Goal: Information Seeking & Learning: Check status

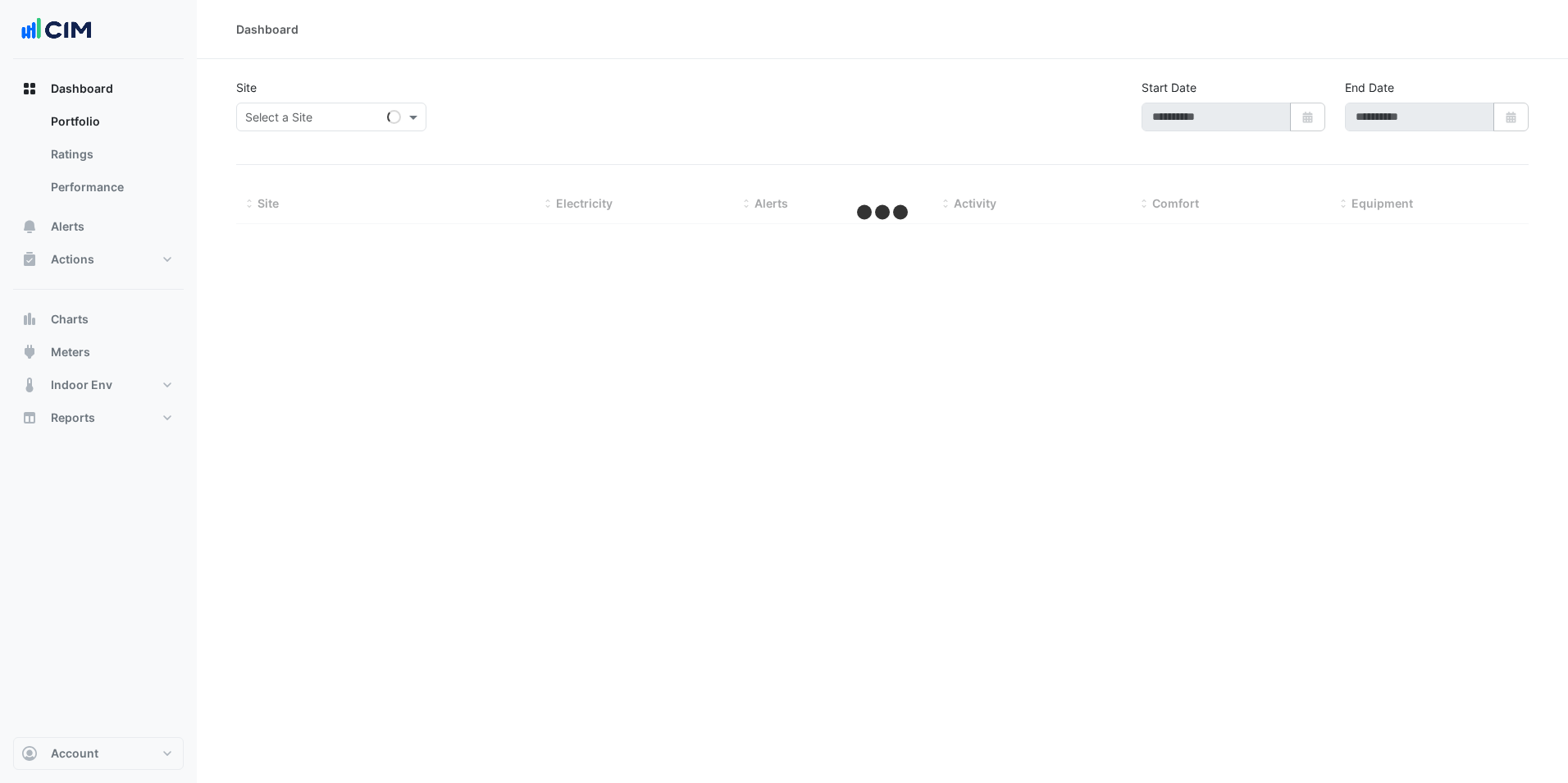
type input "**********"
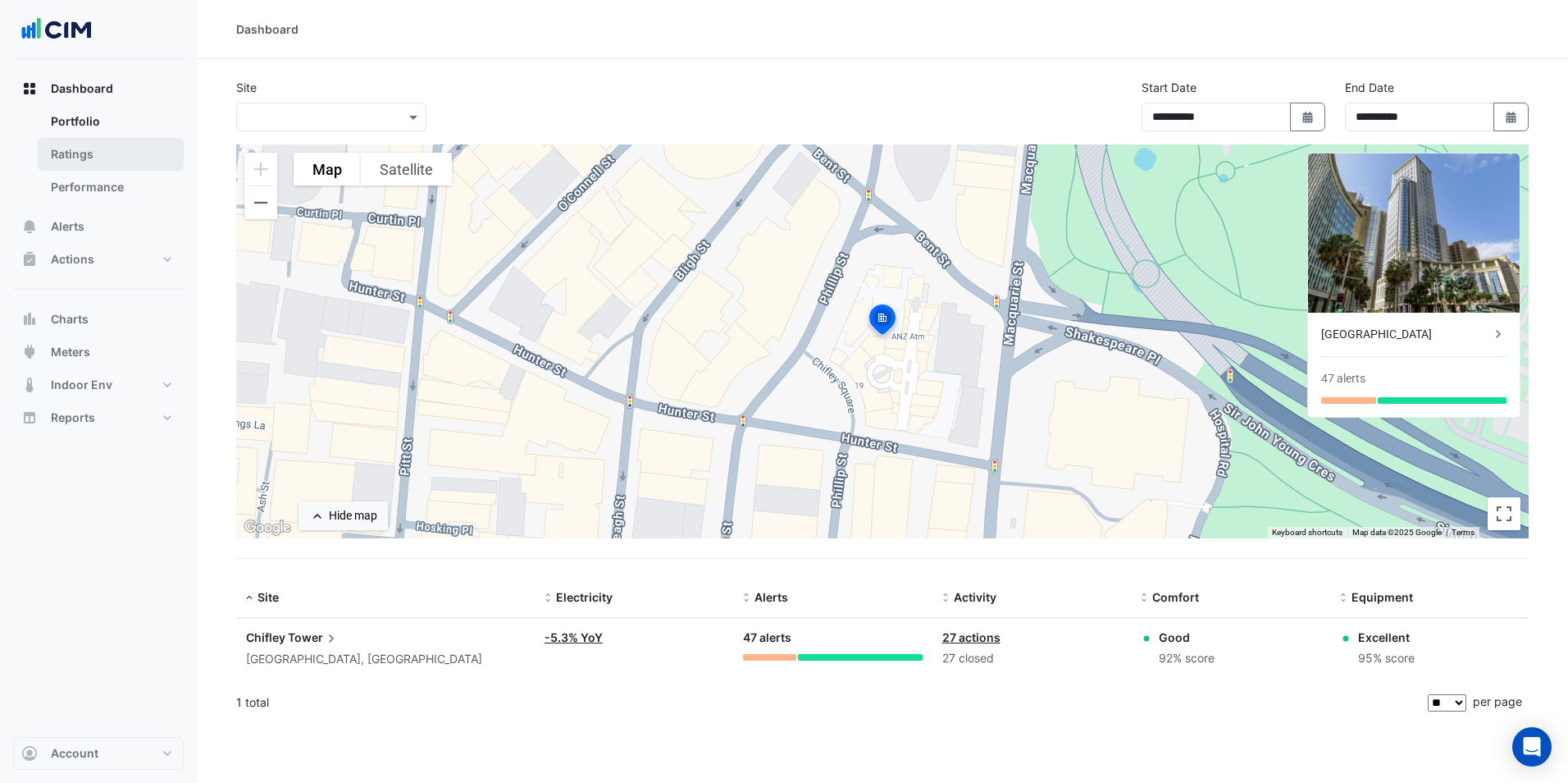
drag, startPoint x: 84, startPoint y: 108, endPoint x: 89, endPoint y: 148, distance: 40.3
click at [84, 108] on link "Portfolio" at bounding box center [110, 121] width 146 height 33
drag, startPoint x: 88, startPoint y: 315, endPoint x: 99, endPoint y: 313, distance: 11.2
click at [88, 315] on span "Charts" at bounding box center [70, 319] width 37 height 17
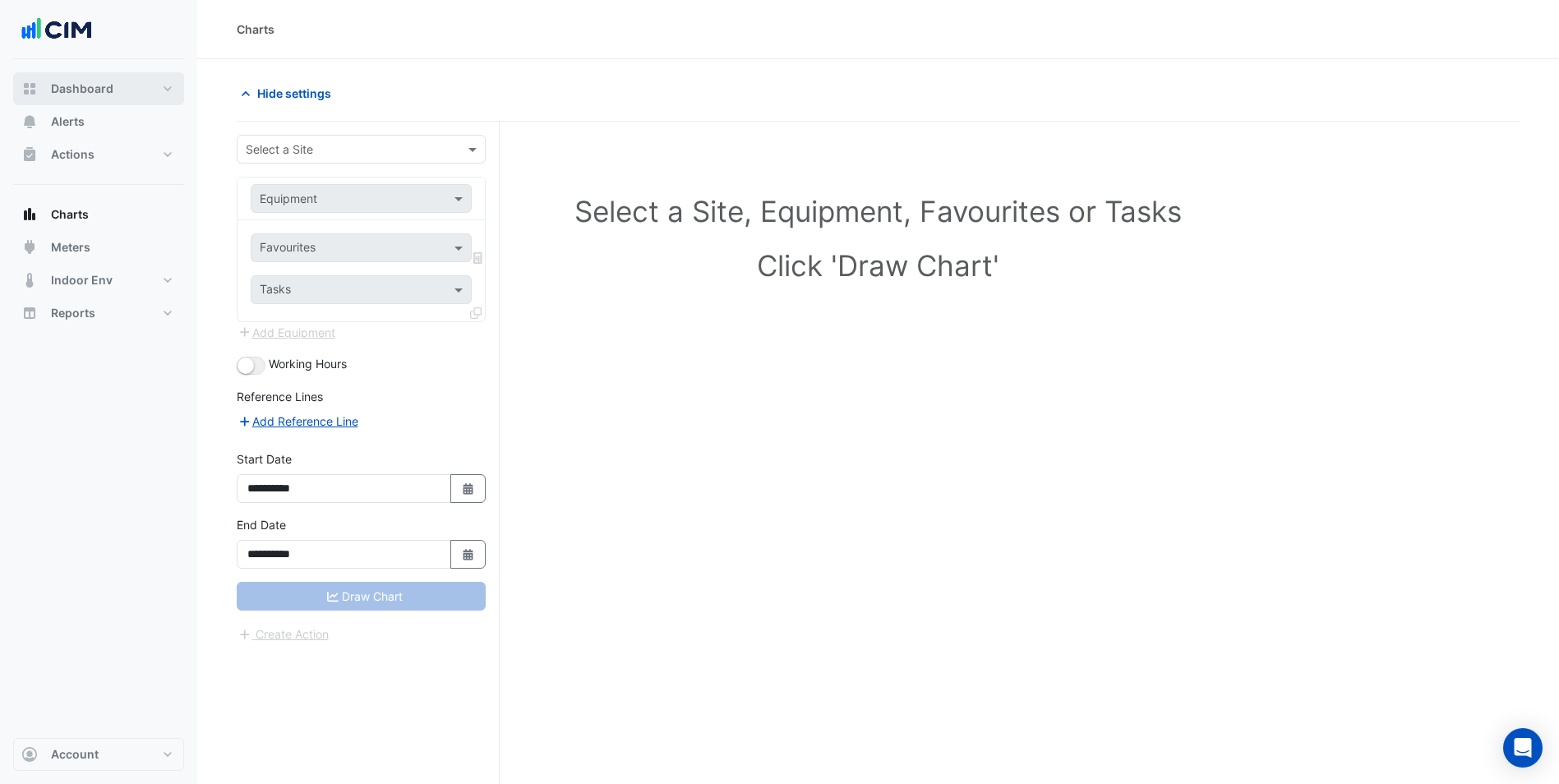
click at [64, 93] on span "Dashboard" at bounding box center [82, 89] width 63 height 17
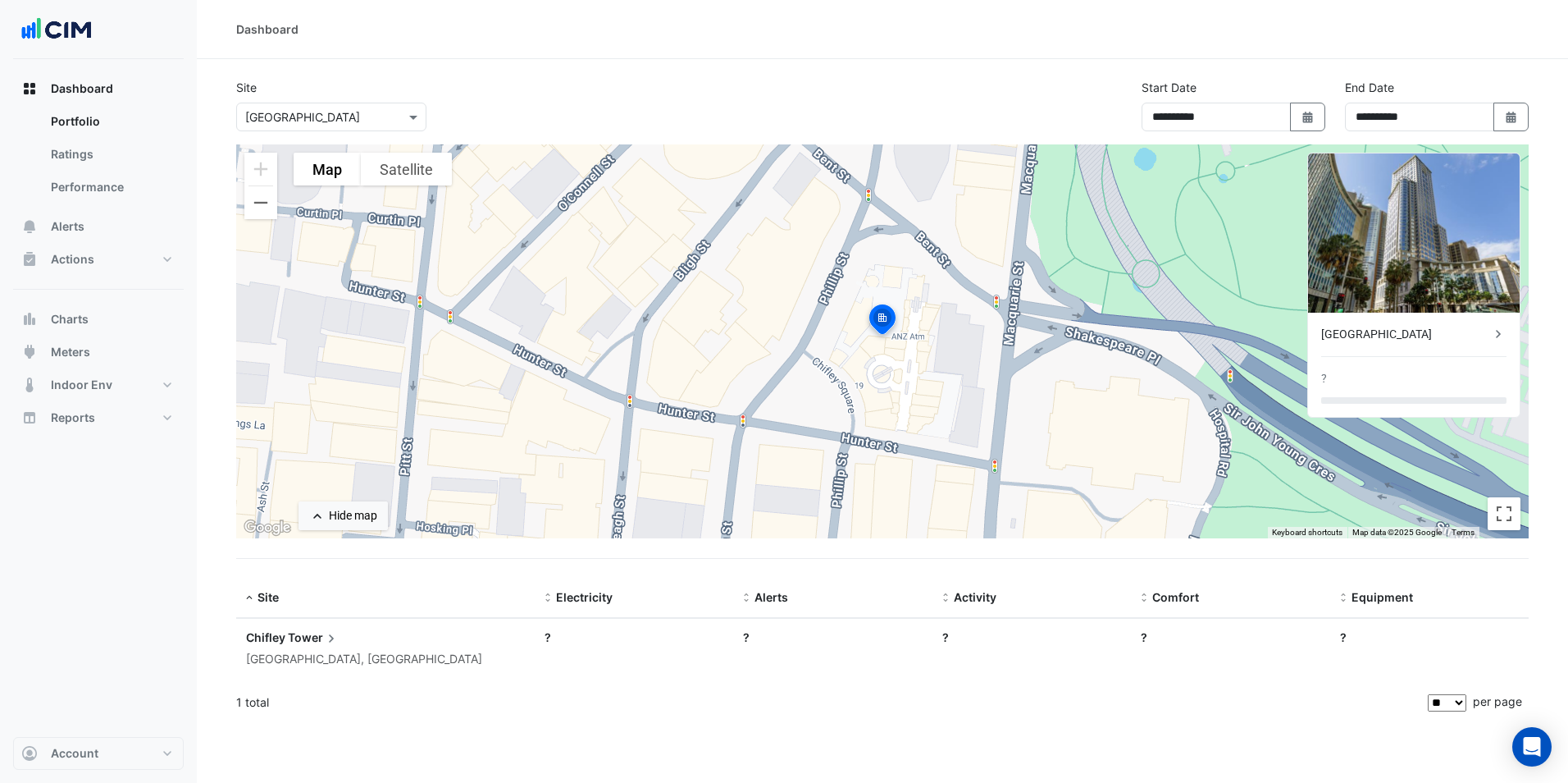
click at [337, 119] on input "text" at bounding box center [314, 118] width 139 height 17
click at [284, 156] on span "[GEOGRAPHIC_DATA]" at bounding box center [307, 152] width 115 height 14
click at [276, 636] on span "Chifley" at bounding box center [266, 636] width 39 height 14
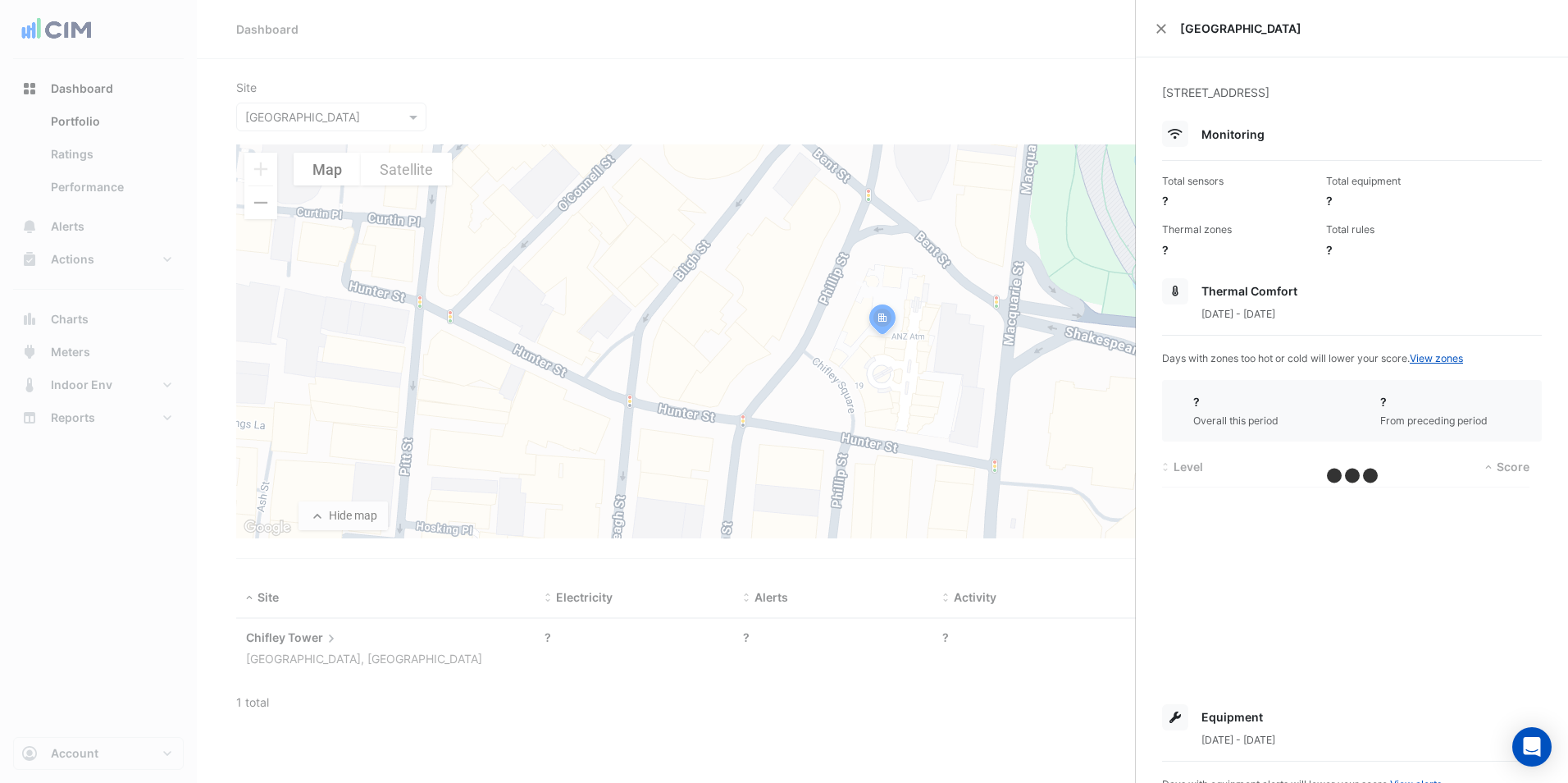
click at [95, 557] on ngb-offcanvas-backdrop at bounding box center [784, 391] width 1568 height 783
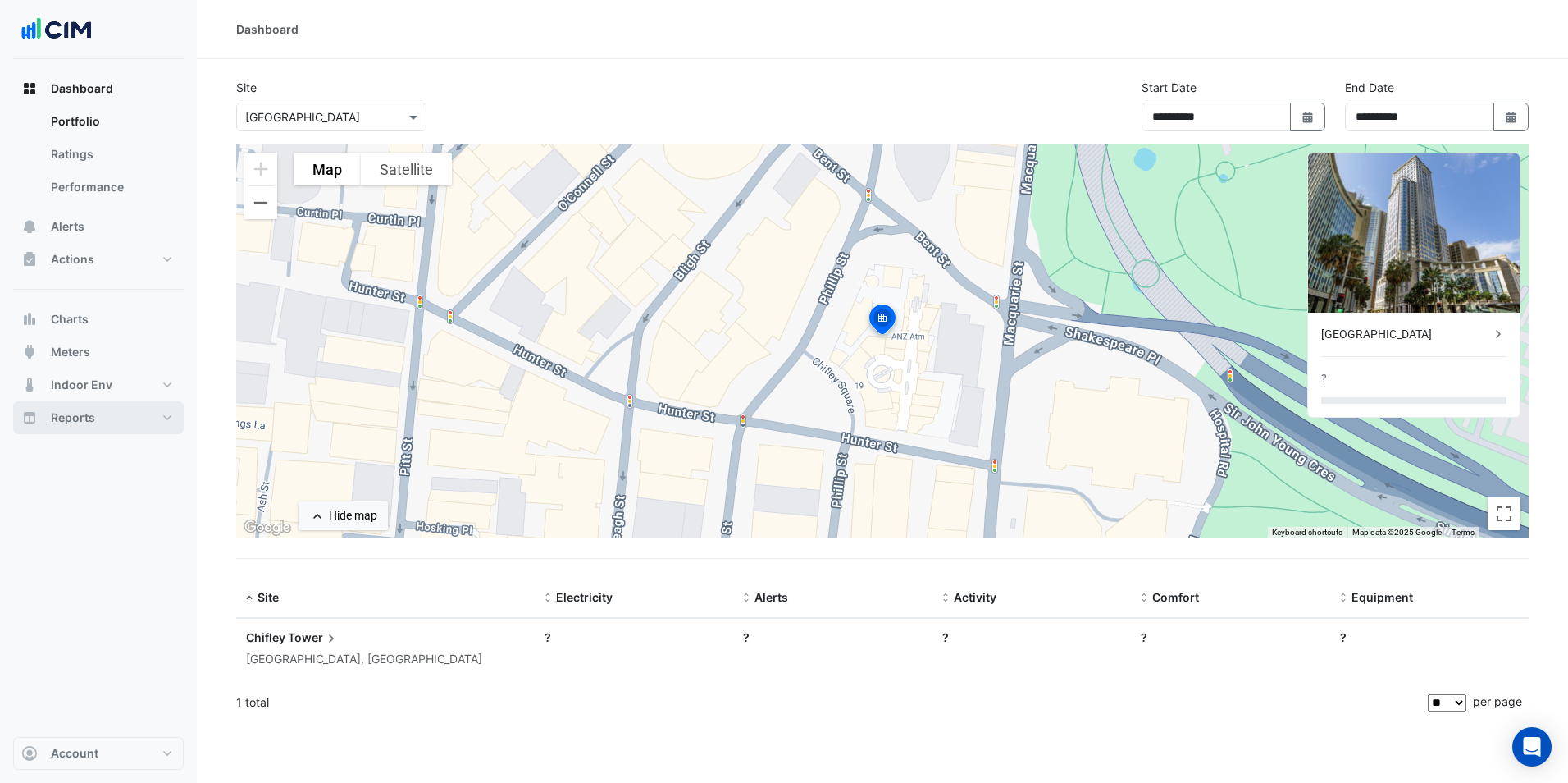
click at [69, 414] on span "Reports" at bounding box center [73, 418] width 44 height 17
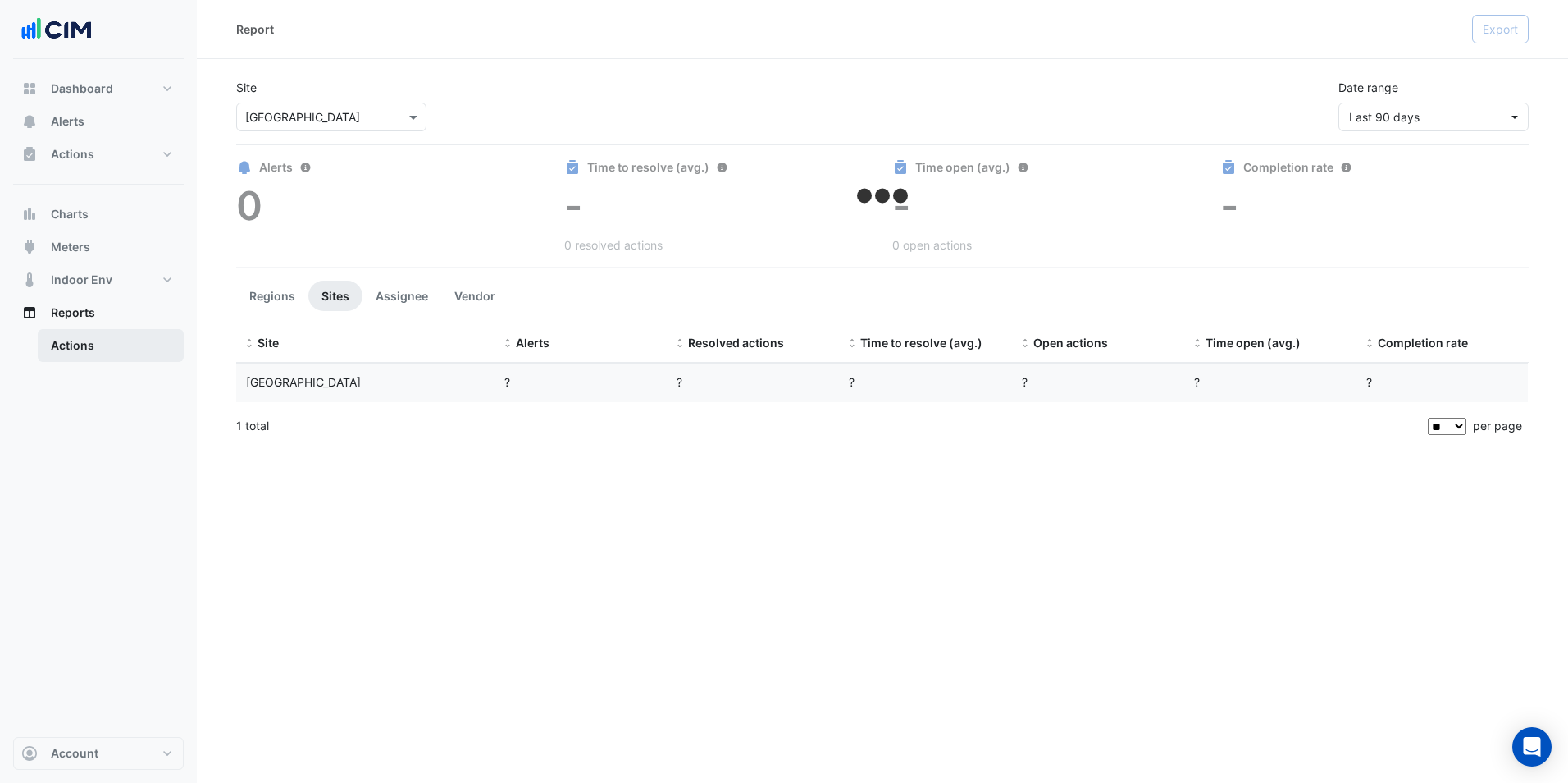
click at [73, 337] on link "Actions" at bounding box center [110, 345] width 146 height 33
click at [85, 97] on button "Dashboard" at bounding box center [98, 88] width 171 height 33
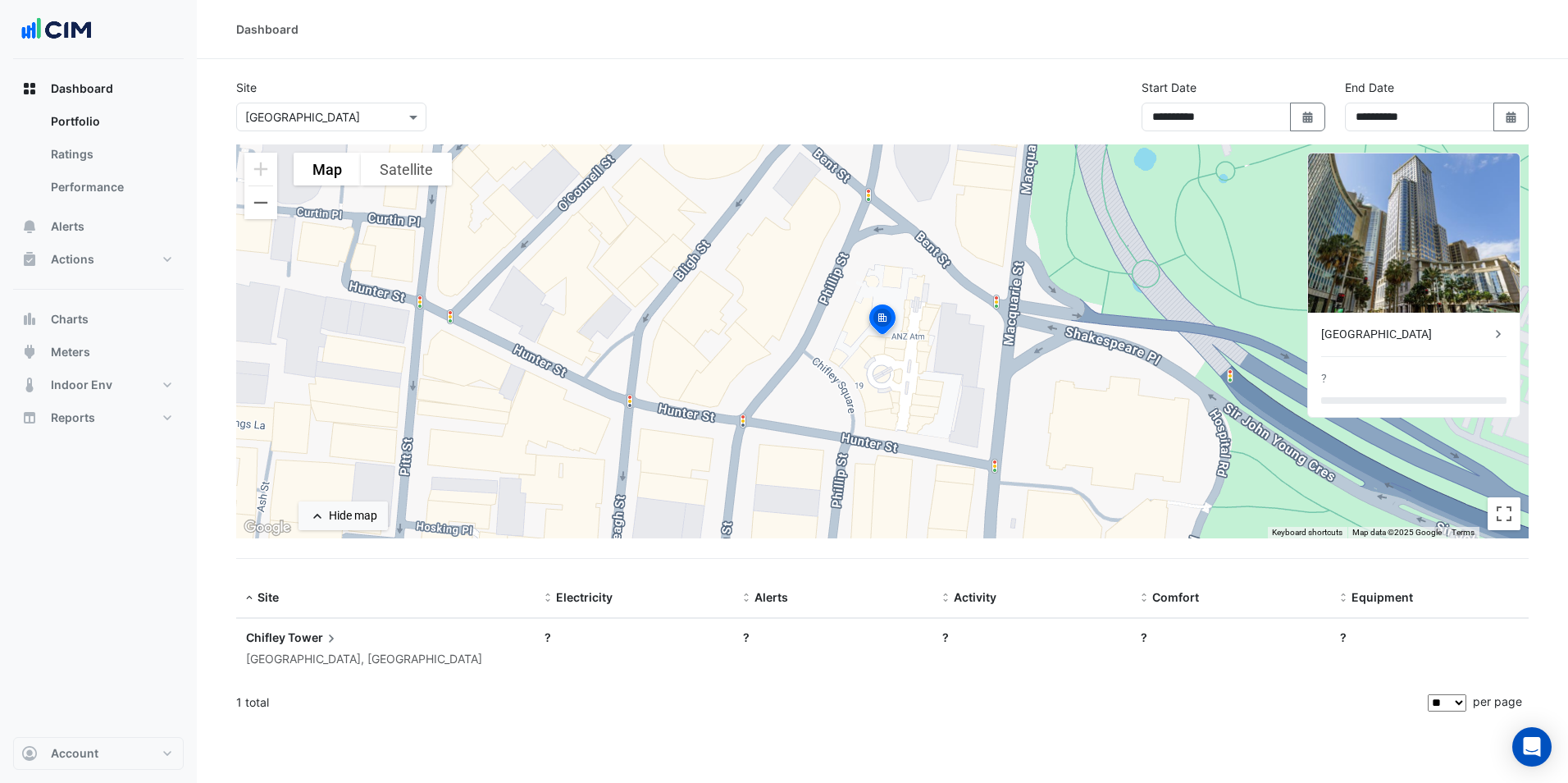
click at [56, 31] on img at bounding box center [56, 29] width 74 height 33
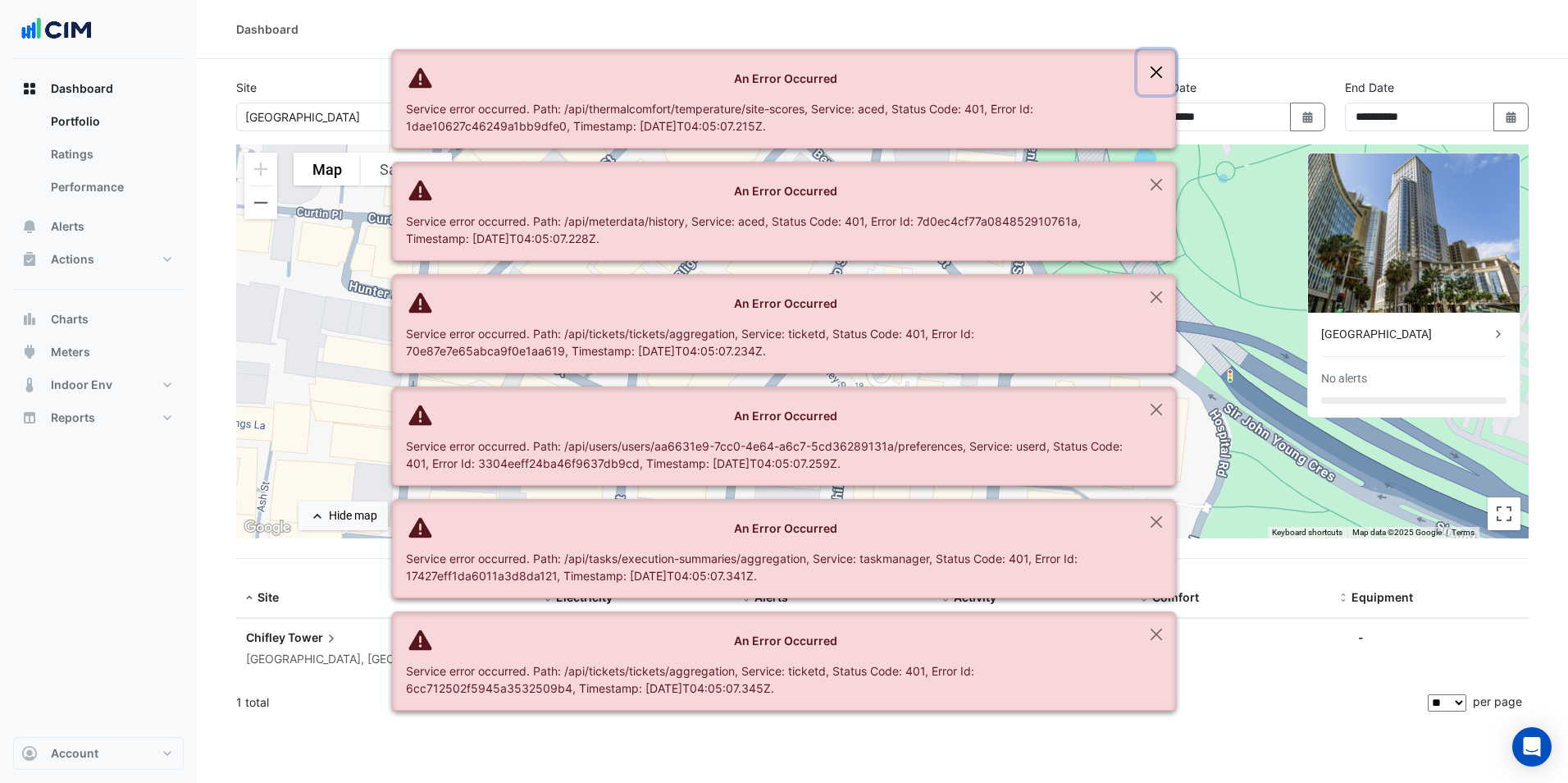
click at [1157, 68] on button "Close" at bounding box center [1156, 72] width 37 height 44
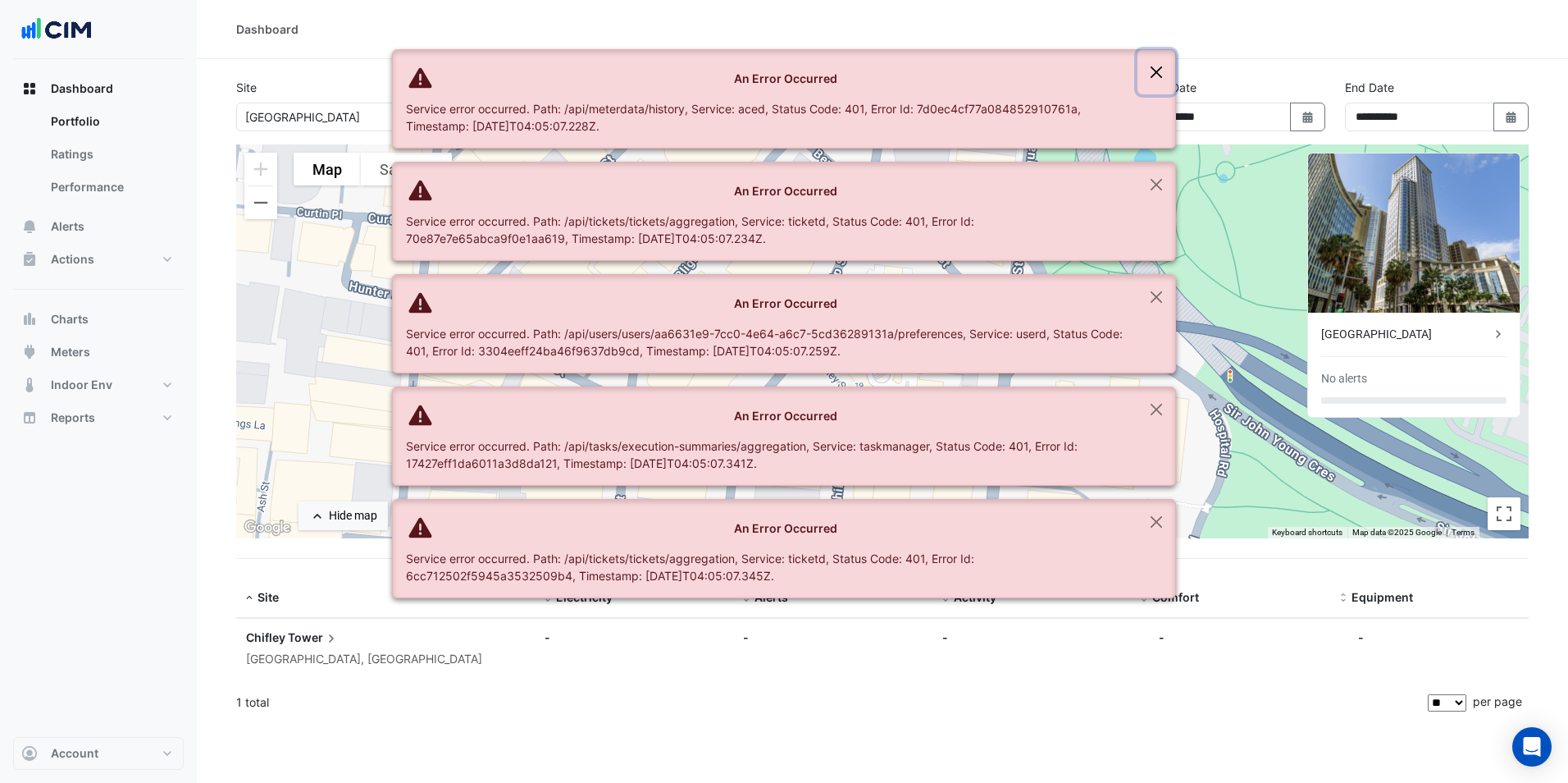
click at [1158, 79] on button "Close" at bounding box center [1156, 72] width 37 height 44
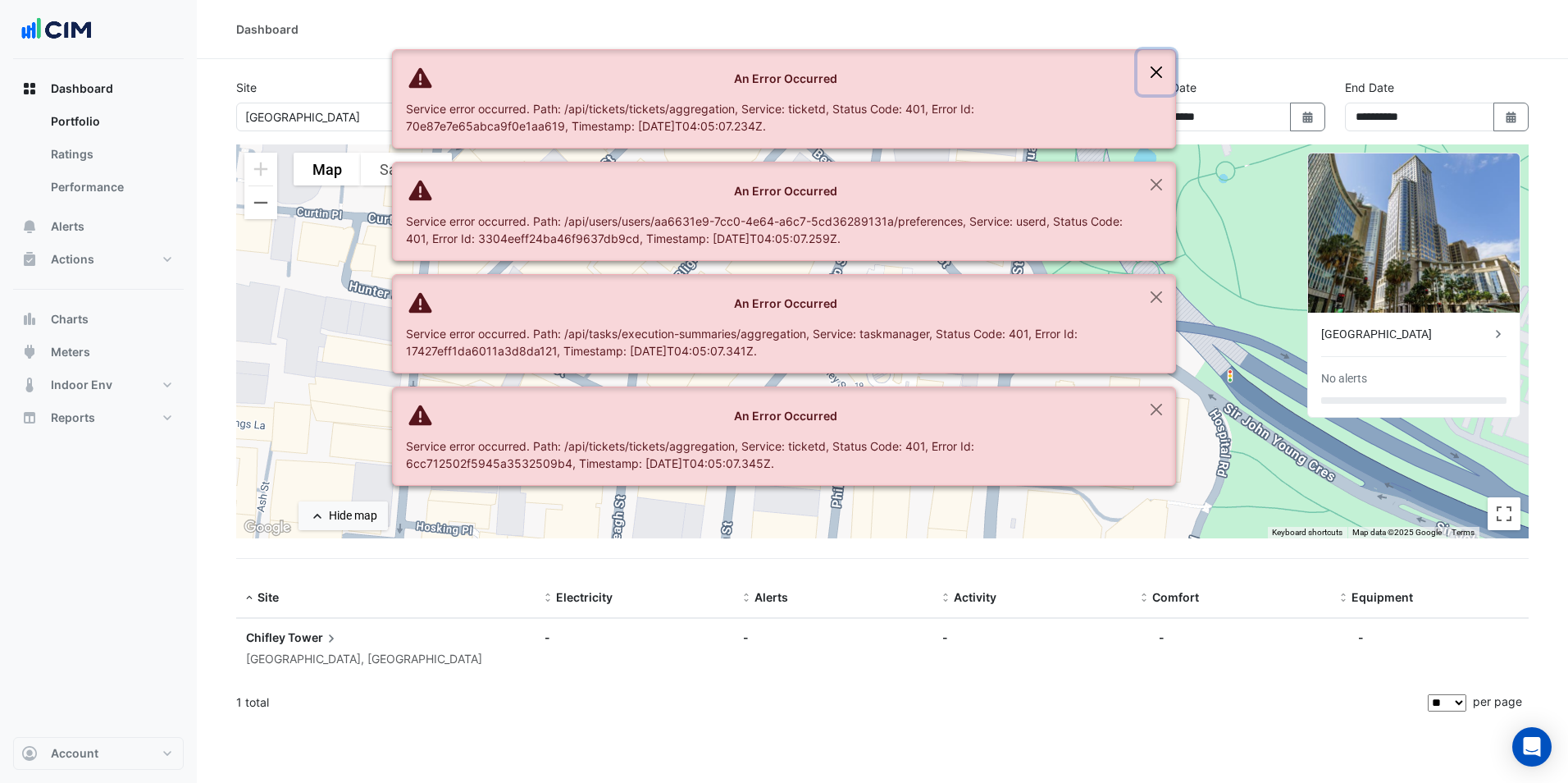
click at [1158, 79] on button "Close" at bounding box center [1156, 72] width 37 height 44
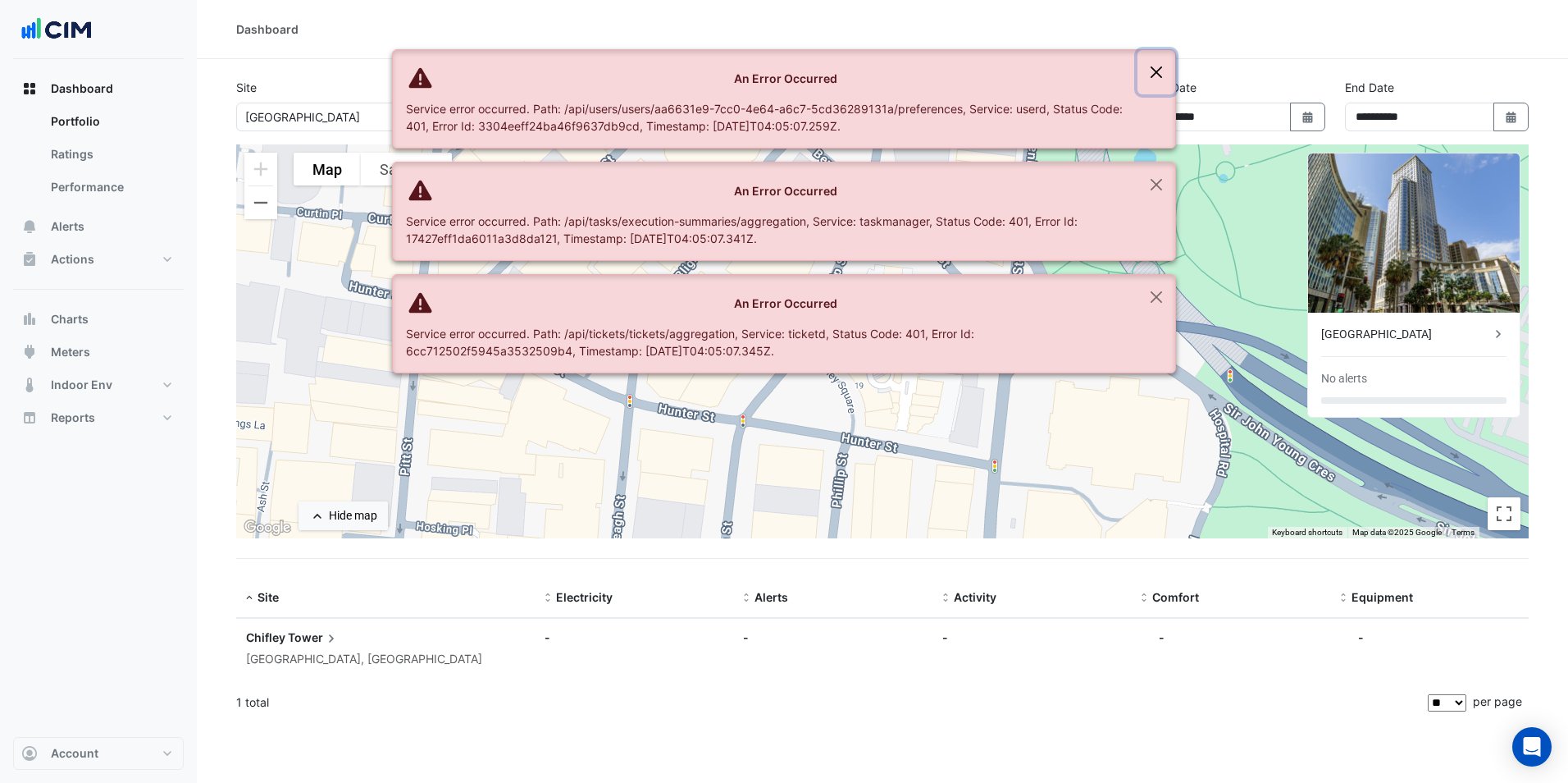
click at [1158, 79] on button "Close" at bounding box center [1156, 72] width 37 height 44
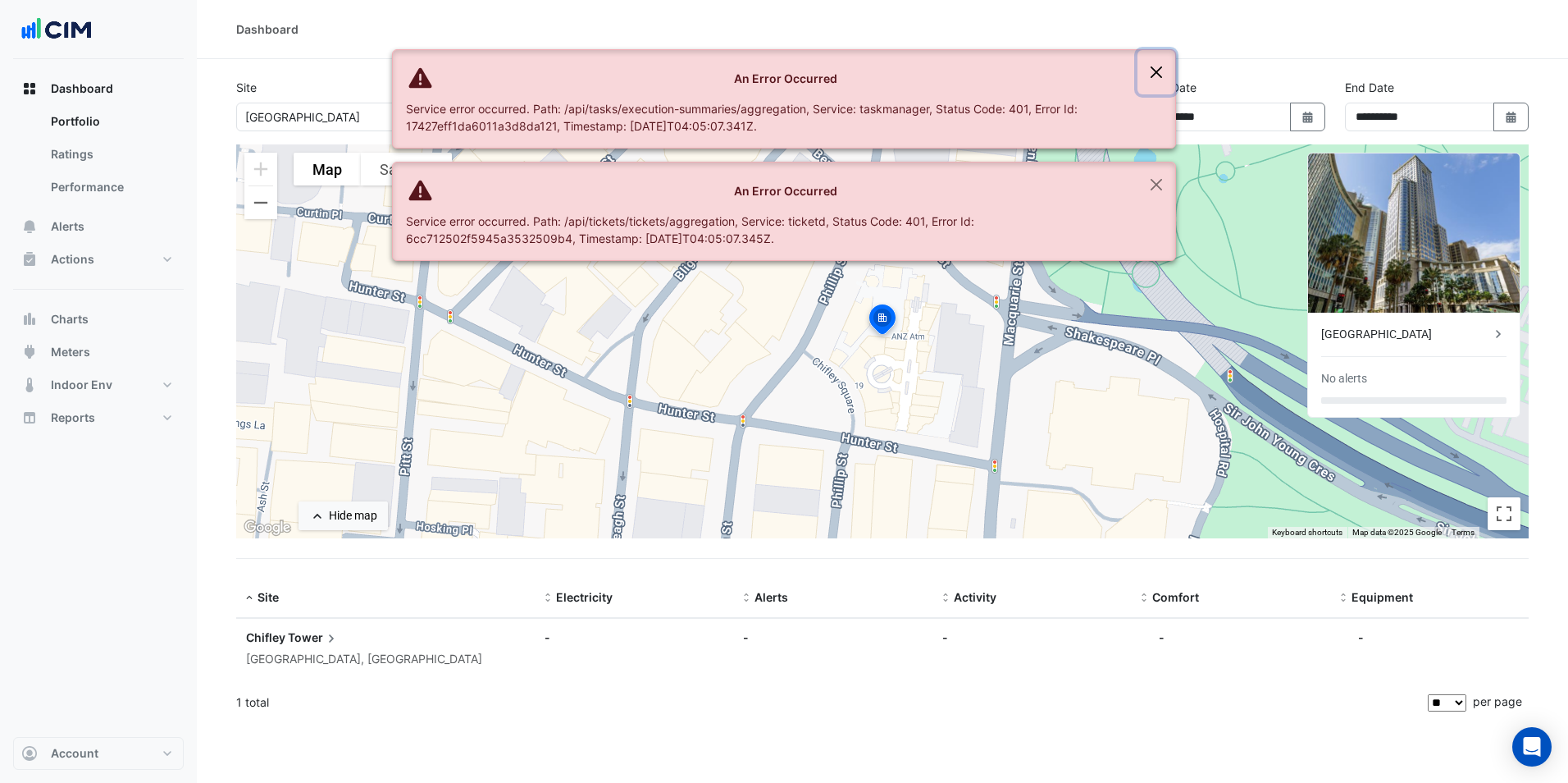
click at [1158, 79] on button "Close" at bounding box center [1156, 72] width 37 height 44
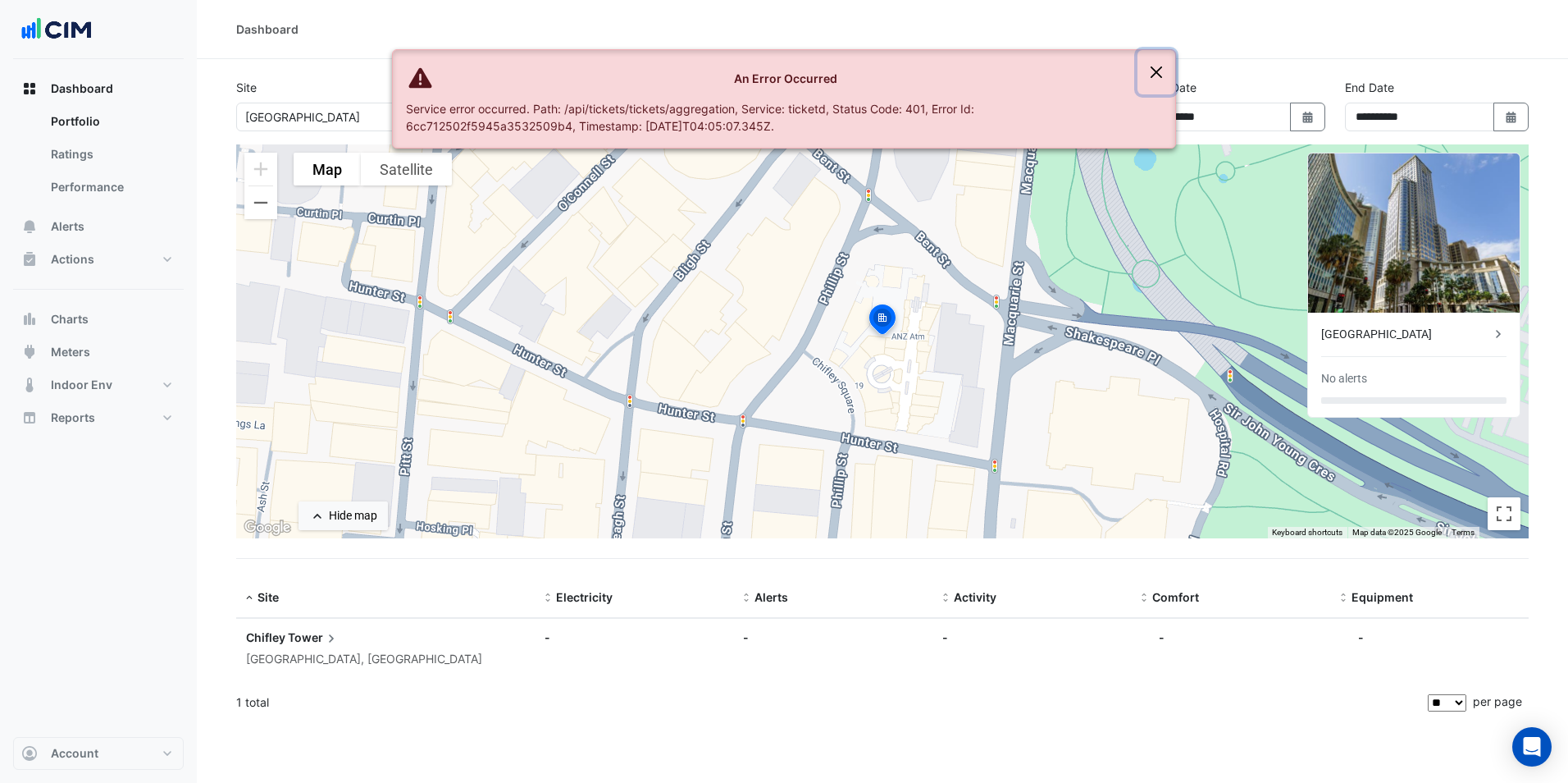
click at [1158, 79] on button "Close" at bounding box center [1156, 72] width 37 height 44
